Goal: Task Accomplishment & Management: Use online tool/utility

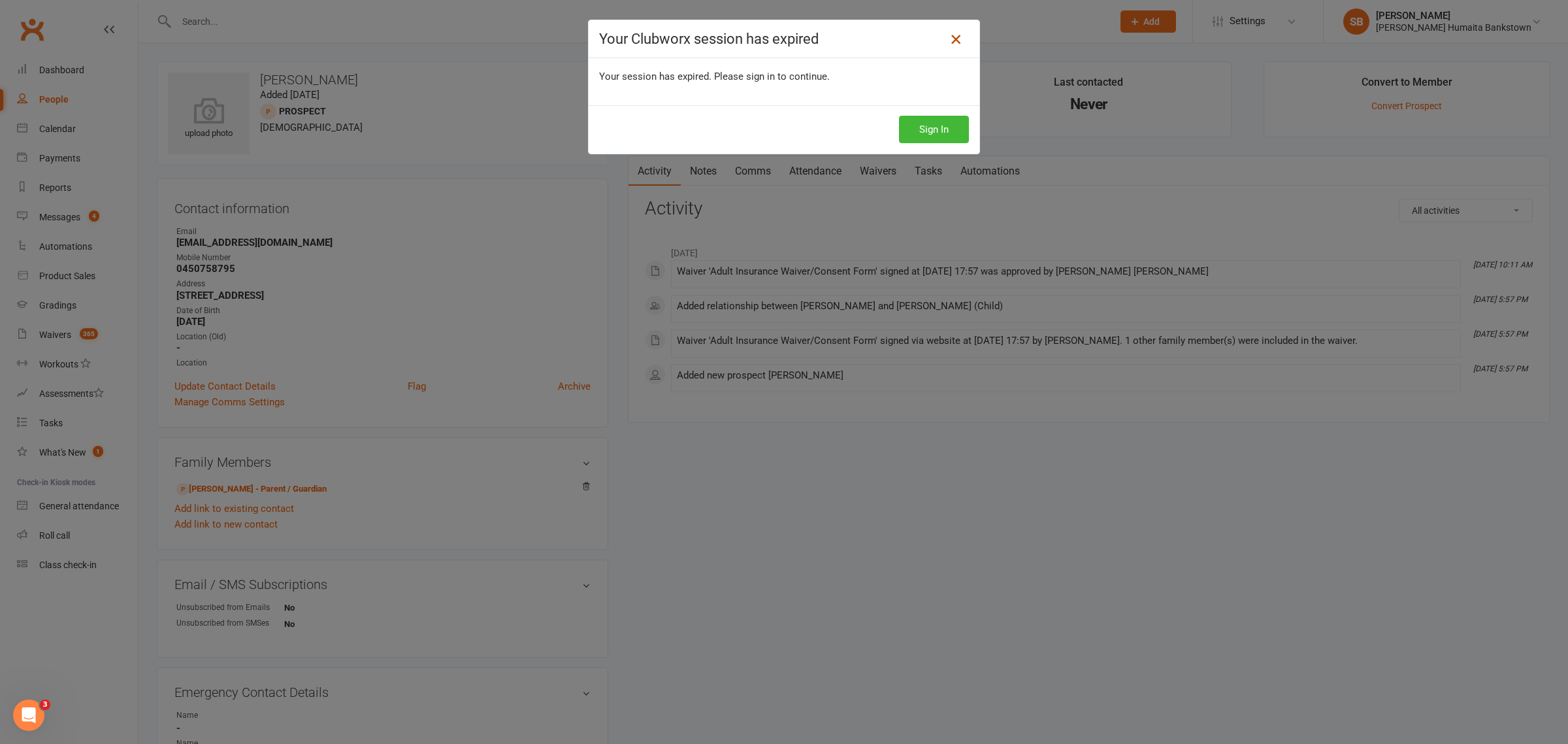
click at [952, 34] on icon at bounding box center [955, 38] width 16 height 16
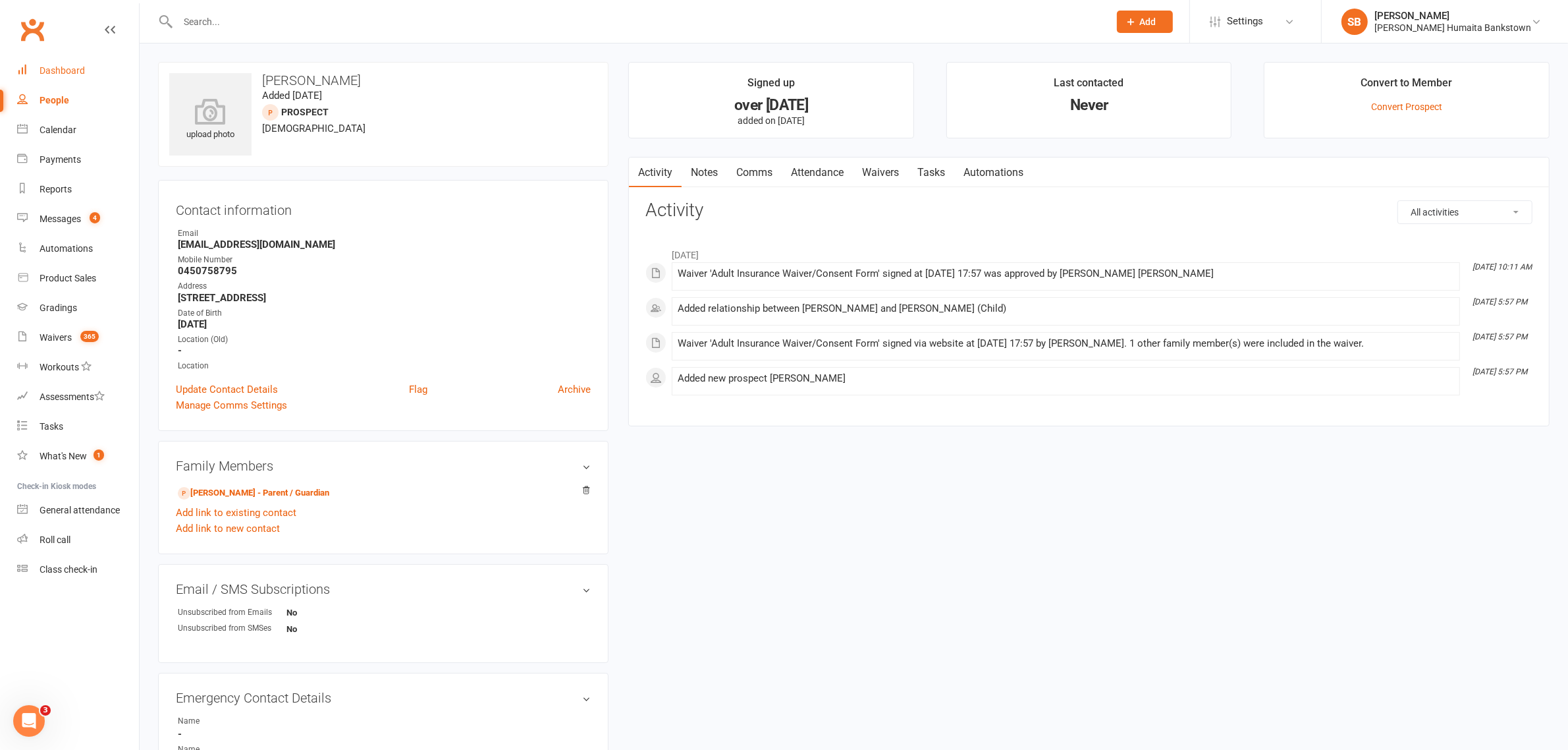
click at [78, 69] on div "Dashboard" at bounding box center [62, 71] width 45 height 10
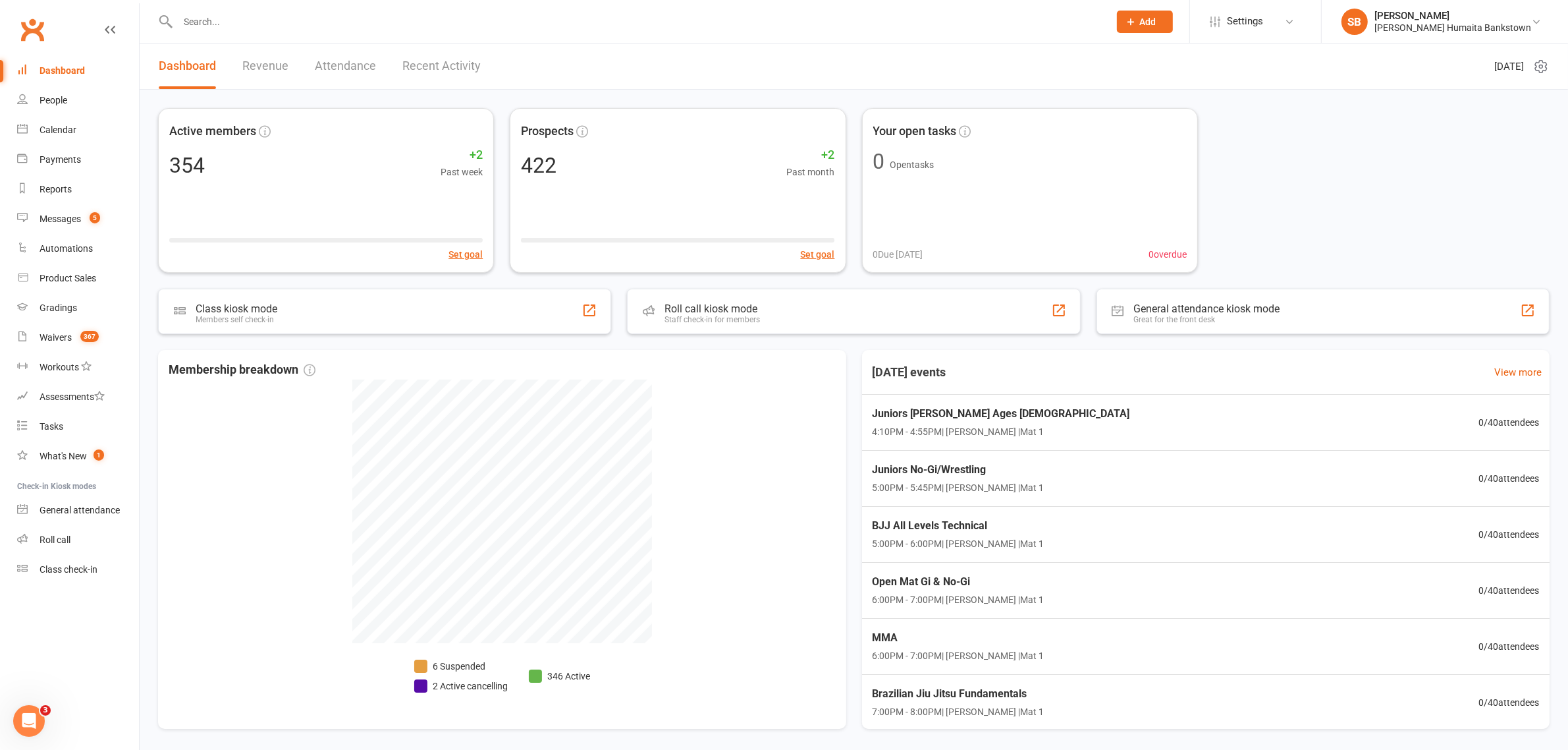
click at [79, 71] on div "Dashboard" at bounding box center [62, 71] width 45 height 10
click at [63, 163] on div "Payments" at bounding box center [60, 160] width 42 height 10
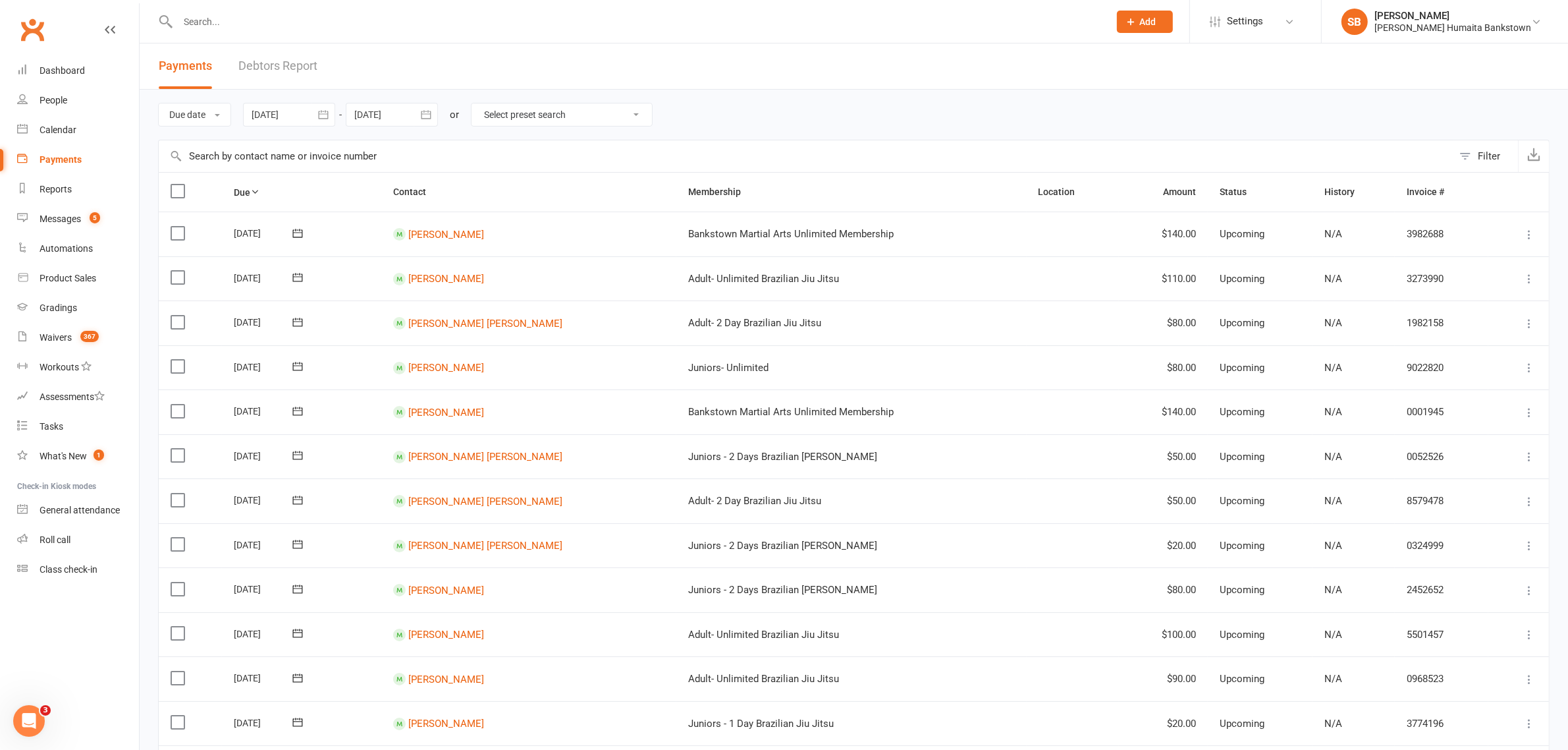
click at [321, 119] on icon "button" at bounding box center [323, 114] width 10 height 8
click at [468, 151] on button "button" at bounding box center [473, 146] width 28 height 24
click at [388, 218] on span "10" at bounding box center [383, 221] width 10 height 10
type input "[DATE]"
click at [427, 114] on icon "button" at bounding box center [426, 114] width 10 height 8
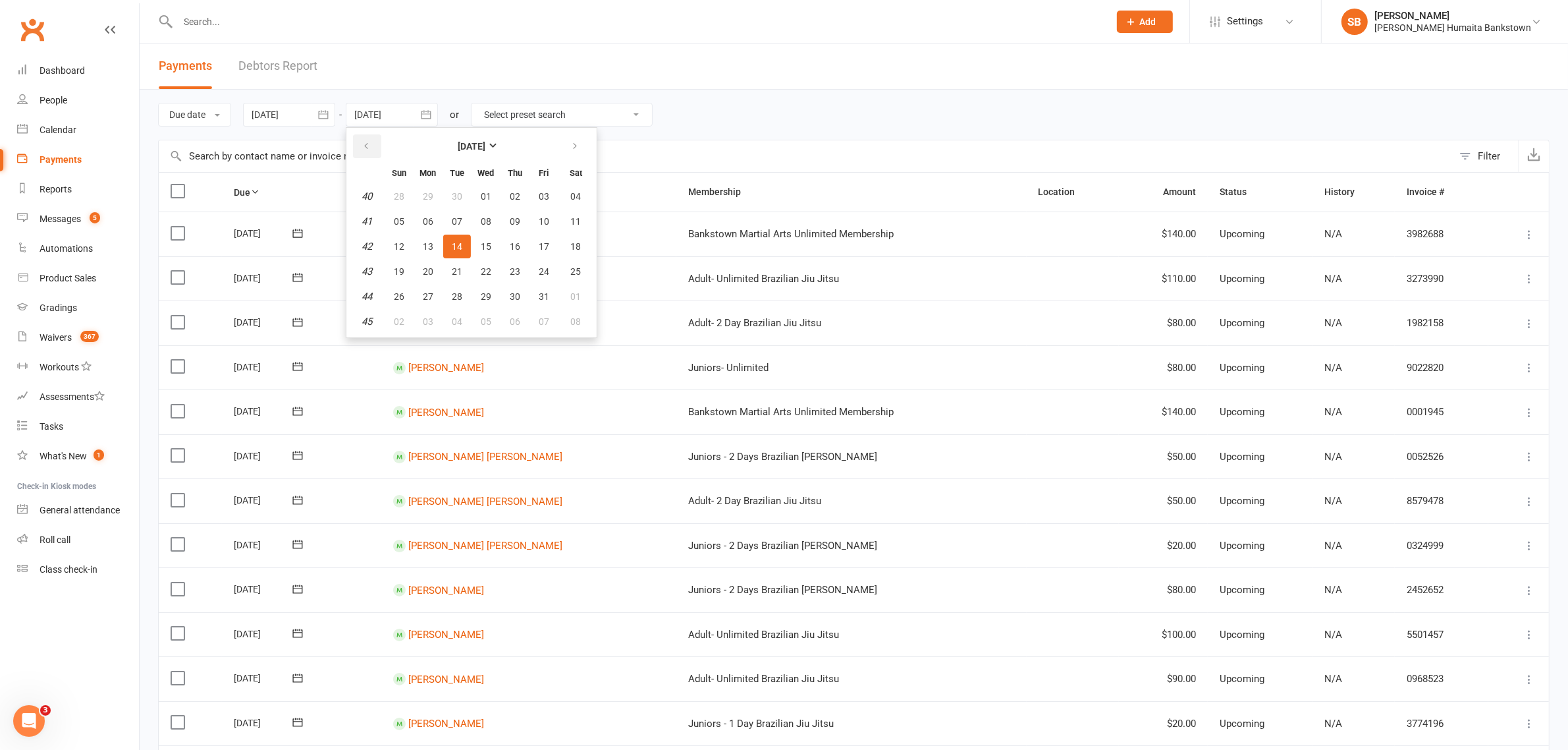
click at [371, 146] on icon "button" at bounding box center [366, 146] width 9 height 10
click at [452, 235] on button "16" at bounding box center [457, 247] width 28 height 24
type input "[DATE]"
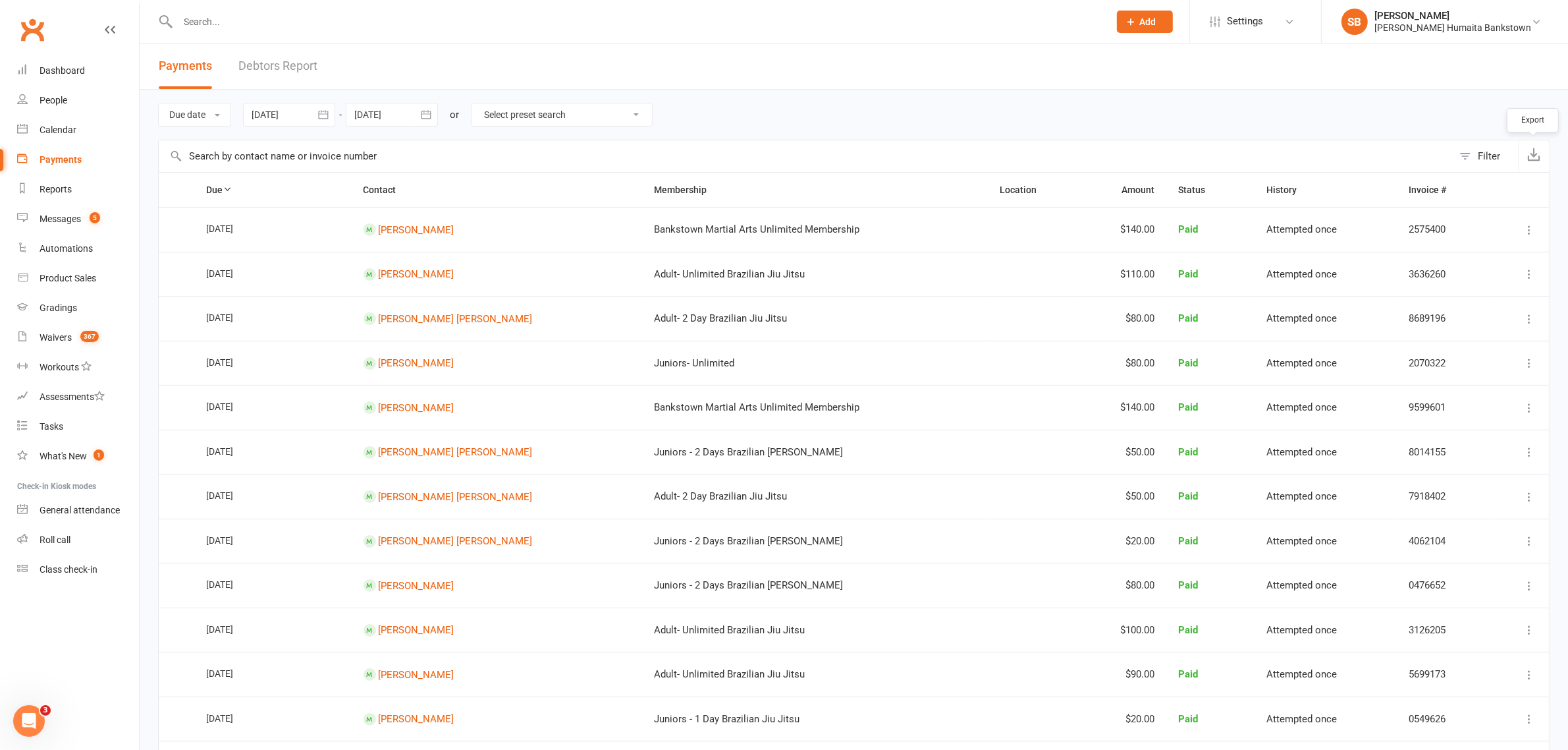
click at [1539, 156] on icon "button" at bounding box center [1534, 154] width 13 height 13
